Goal: Check status

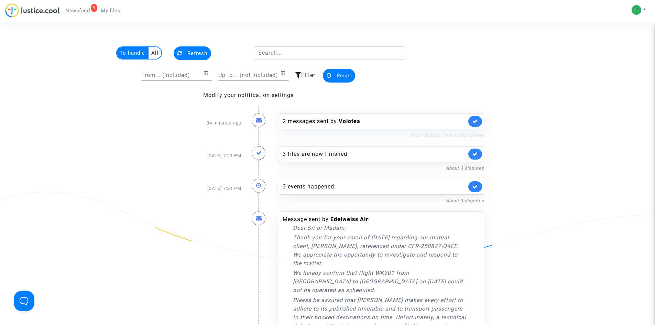
click at [452, 134] on link "About dispute CFR-250827-DGPN" at bounding box center [446, 135] width 75 height 5
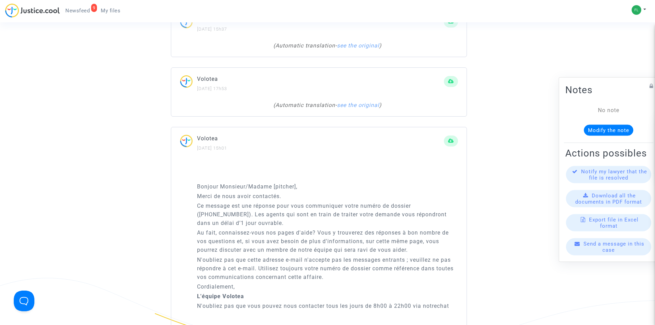
scroll to position [172, 0]
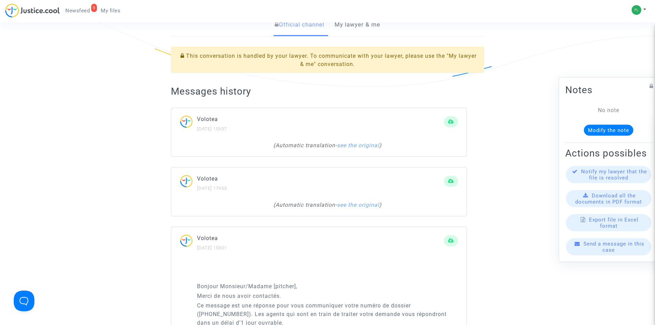
click at [306, 145] on span "Automatic translation" at bounding box center [305, 145] width 60 height 7
click at [361, 143] on link "see the original" at bounding box center [358, 145] width 42 height 7
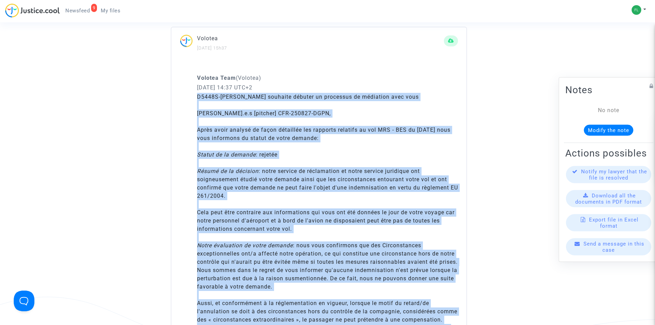
scroll to position [241, 0]
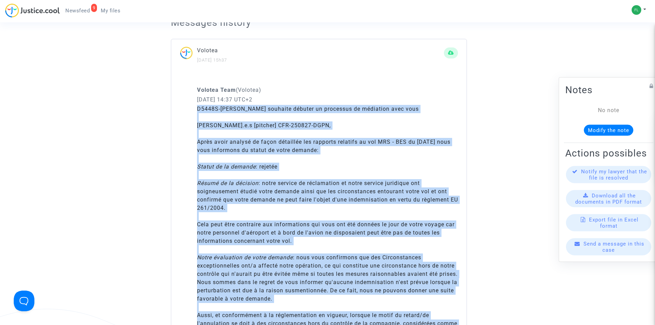
drag, startPoint x: 203, startPoint y: 210, endPoint x: 179, endPoint y: 111, distance: 102.1
copy div "L3178I-Dolors Ametco adipisci elitsed do eiusmodte in utlaboree dolo magn Aliq.…"
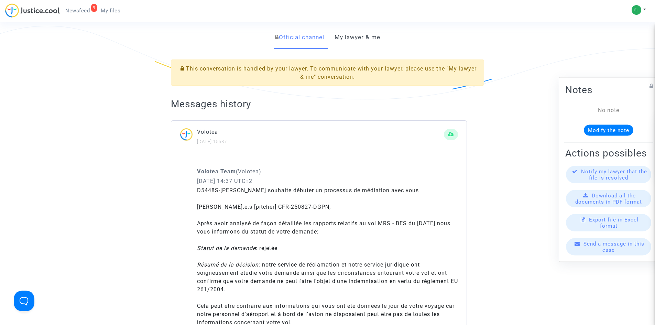
scroll to position [0, 0]
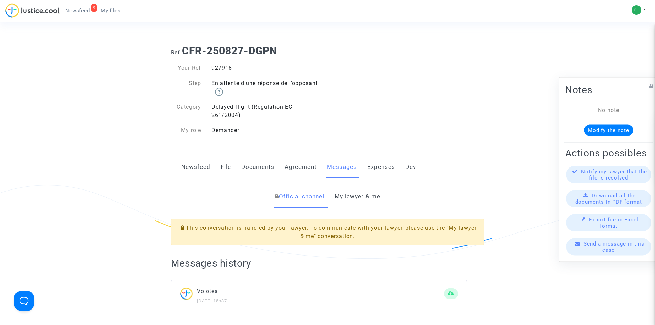
click at [75, 6] on link "9 Newsfeed" at bounding box center [77, 11] width 35 height 10
